Goal: Find contact information: Find contact information

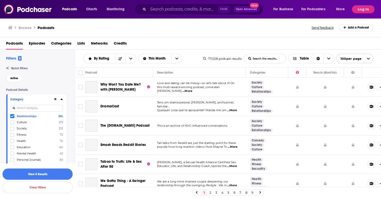
scroll to position [817, 0]
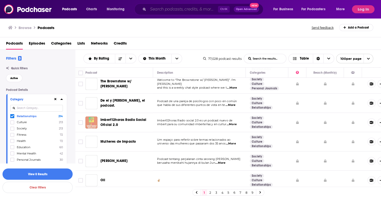
click at [173, 9] on input "Search podcasts, credits, & more..." at bounding box center [183, 9] width 70 height 8
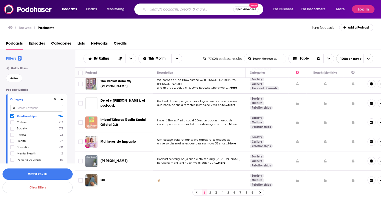
paste input "She Rises with [PERSON_NAME] and [PERSON_NAME]"
type input "She Rises with [PERSON_NAME] and [PERSON_NAME]"
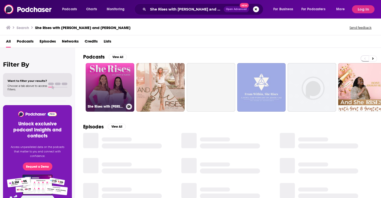
click at [117, 79] on link "She Rises with [PERSON_NAME] & [PERSON_NAME]" at bounding box center [110, 87] width 49 height 49
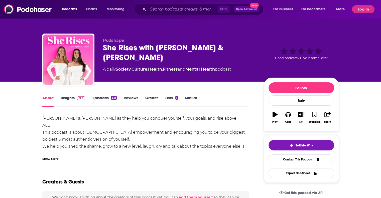
click at [78, 98] on span at bounding box center [80, 97] width 11 height 5
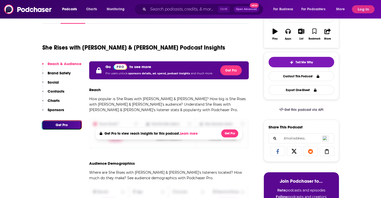
scroll to position [100, 0]
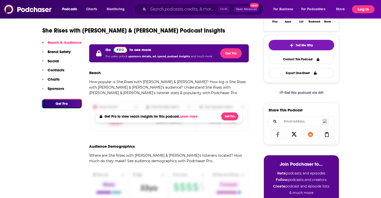
click at [363, 9] on button "Log In" at bounding box center [363, 9] width 23 height 8
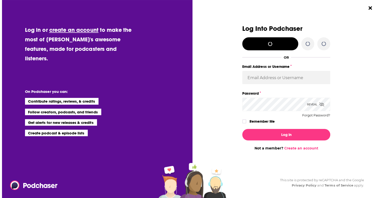
scroll to position [0, 0]
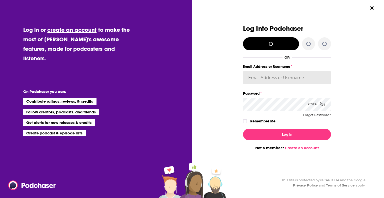
type input "justine87181"
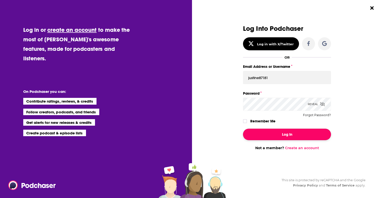
click at [281, 132] on button "Log In" at bounding box center [287, 135] width 88 height 12
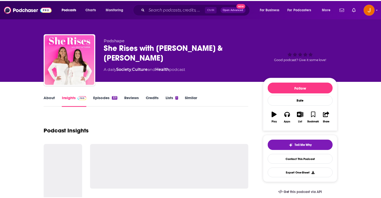
scroll to position [100, 0]
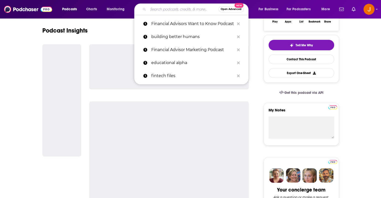
click at [156, 7] on input "Search podcasts, credits, & more..." at bounding box center [183, 9] width 70 height 8
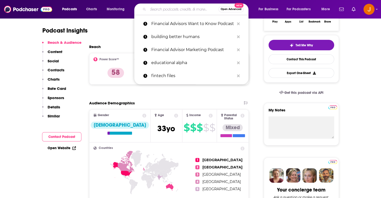
paste input "She Rises with [PERSON_NAME] and [PERSON_NAME]"
type input "She Rises with [PERSON_NAME] and [PERSON_NAME]"
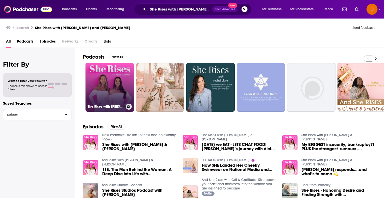
click at [116, 73] on link "She Rises with [PERSON_NAME] & [PERSON_NAME]" at bounding box center [110, 87] width 49 height 49
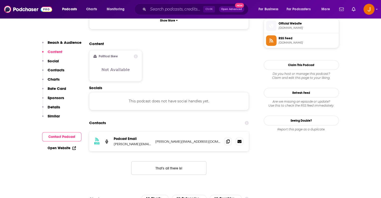
scroll to position [367, 0]
drag, startPoint x: 190, startPoint y: 122, endPoint x: 154, endPoint y: 122, distance: 36.0
click at [154, 131] on div "RSS Podcast Email [PERSON_NAME][EMAIL_ADDRESS][DOMAIN_NAME] [PERSON_NAME][EMAIL…" at bounding box center [169, 141] width 160 height 20
copy p "[PERSON_NAME][EMAIL_ADDRESS][DOMAIN_NAME]"
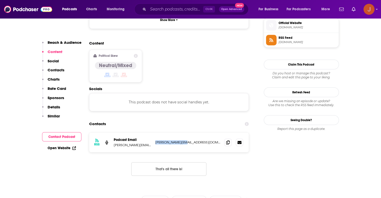
click at [377, 10] on icon "Show profile menu" at bounding box center [376, 9] width 2 height 3
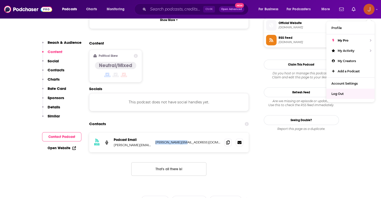
click at [341, 94] on span "Log Out" at bounding box center [337, 94] width 12 height 4
